Goal: Task Accomplishment & Management: Use online tool/utility

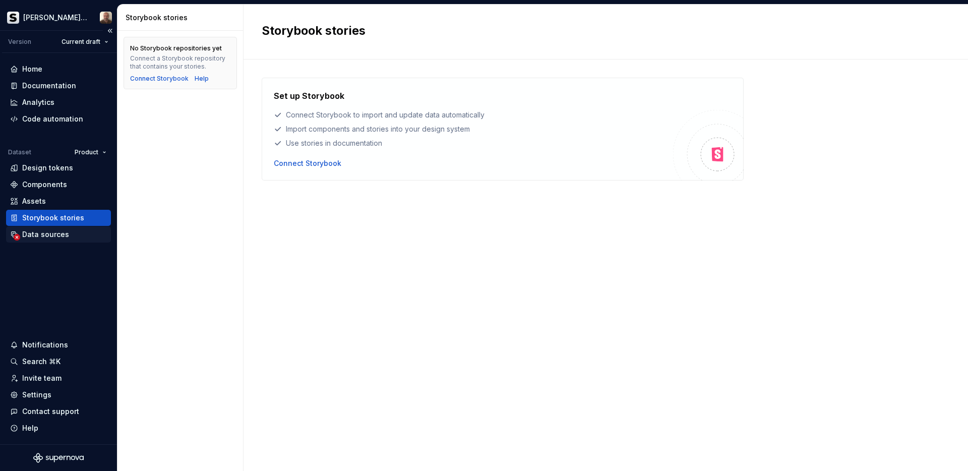
click at [64, 238] on div "Data sources" at bounding box center [45, 234] width 47 height 10
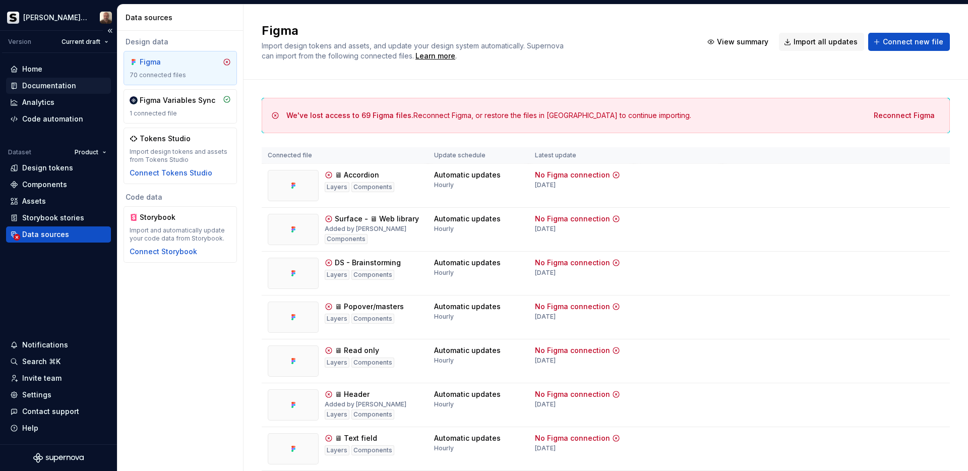
click at [63, 88] on div "Documentation" at bounding box center [49, 86] width 54 height 10
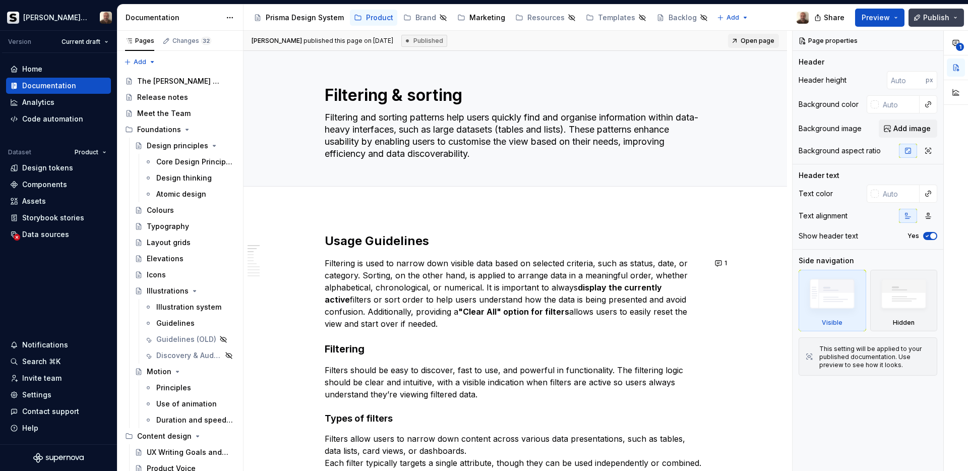
click at [956, 21] on button "Publish" at bounding box center [936, 18] width 55 height 18
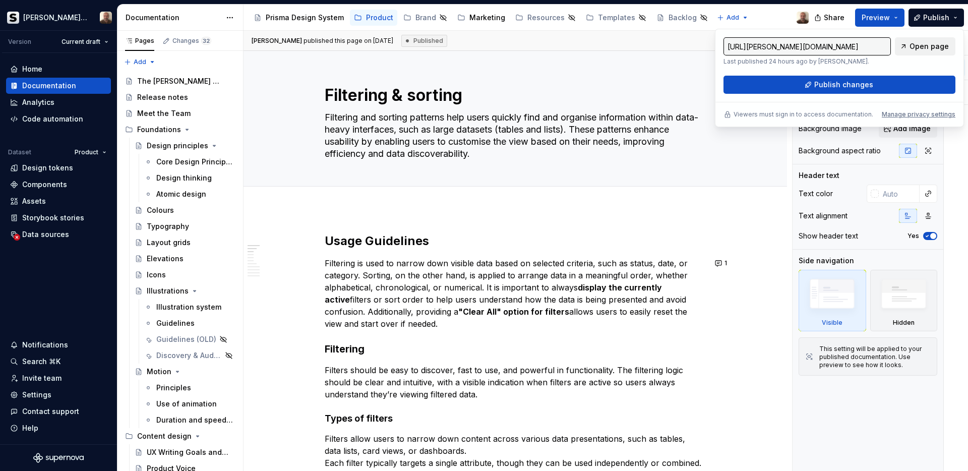
click at [939, 46] on span "Open page" at bounding box center [929, 46] width 39 height 10
type textarea "*"
